Goal: Task Accomplishment & Management: Manage account settings

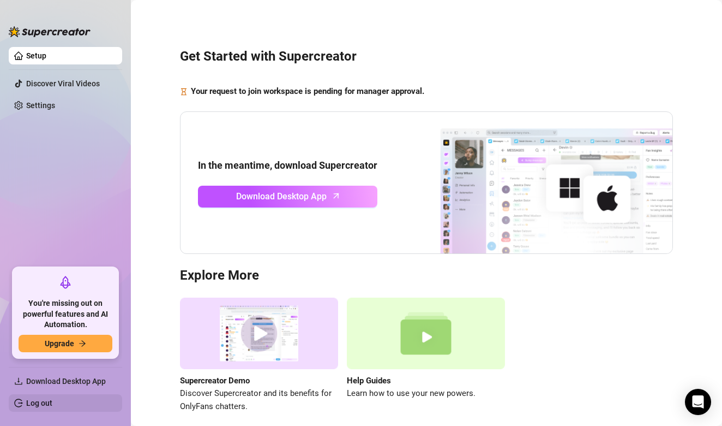
click at [43, 401] on link "Log out" at bounding box center [39, 402] width 26 height 9
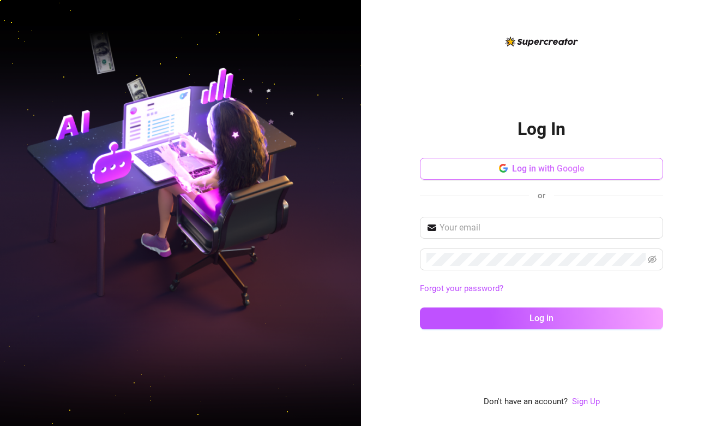
click at [489, 177] on button "Log in with Google" at bounding box center [541, 169] width 243 height 22
click at [540, 174] on button "Log in with Google" at bounding box center [541, 169] width 243 height 22
